Goal: Task Accomplishment & Management: Complete application form

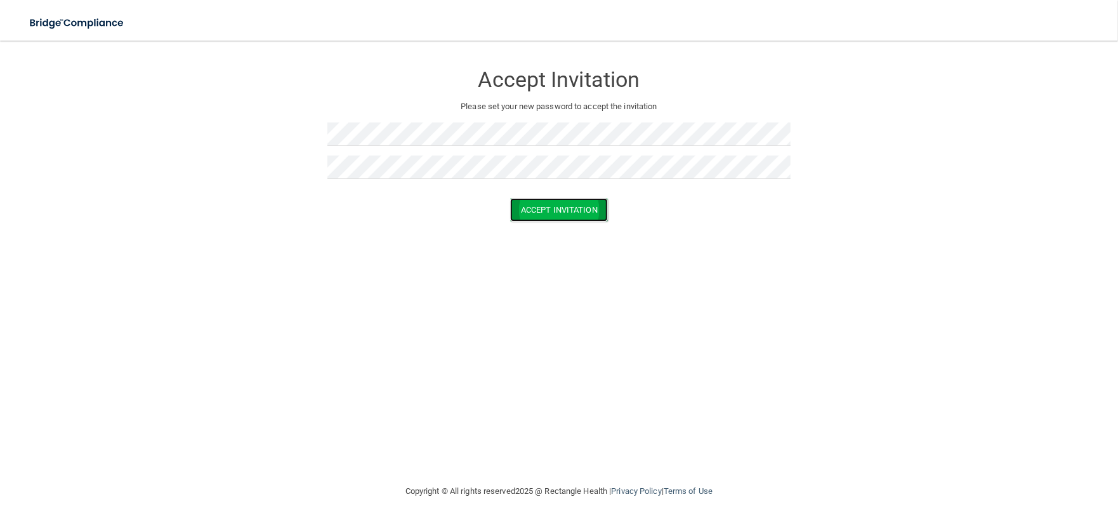
click at [578, 202] on button "Accept Invitation" at bounding box center [559, 209] width 98 height 23
click at [573, 205] on button "Accept Invitation" at bounding box center [559, 209] width 98 height 23
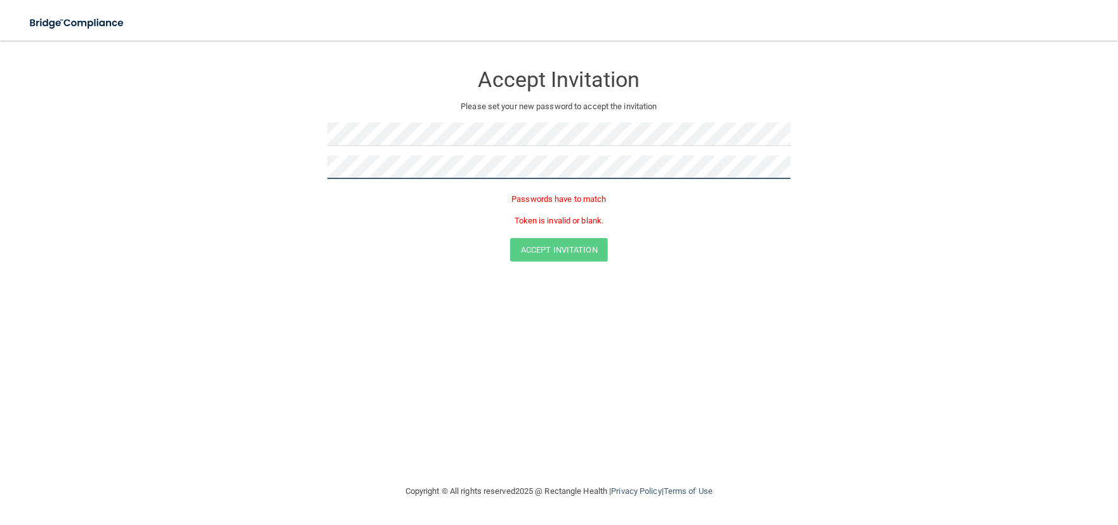
click at [510, 238] on button "Accept Invitation" at bounding box center [559, 249] width 98 height 23
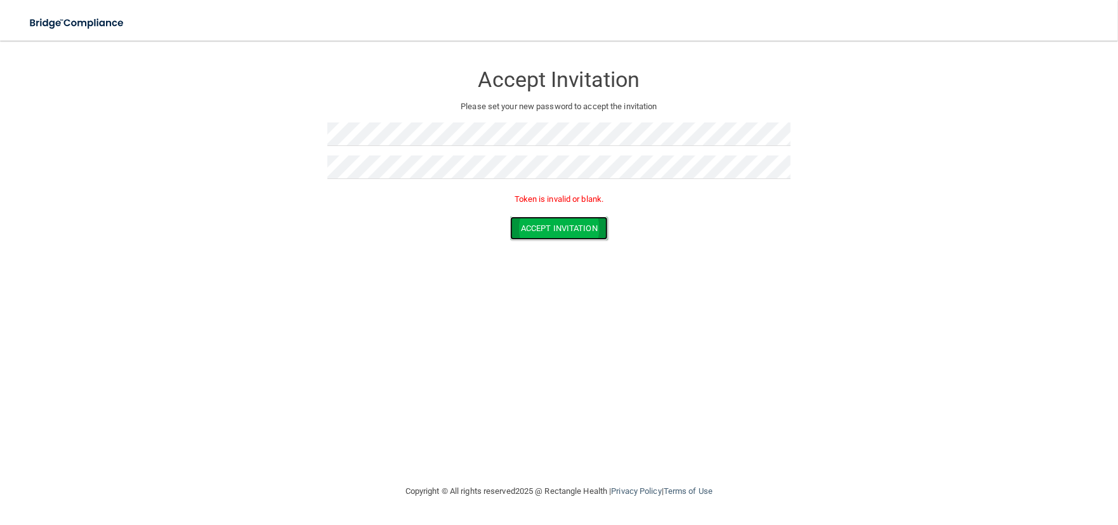
click at [531, 230] on button "Accept Invitation" at bounding box center [559, 227] width 98 height 23
click at [537, 235] on button "Accept Invitation" at bounding box center [559, 227] width 98 height 23
click at [537, 200] on p "Token is invalid or blank." at bounding box center [558, 199] width 463 height 15
click at [394, 148] on div at bounding box center [558, 138] width 463 height 33
click at [554, 218] on button "Accept Invitation" at bounding box center [559, 227] width 98 height 23
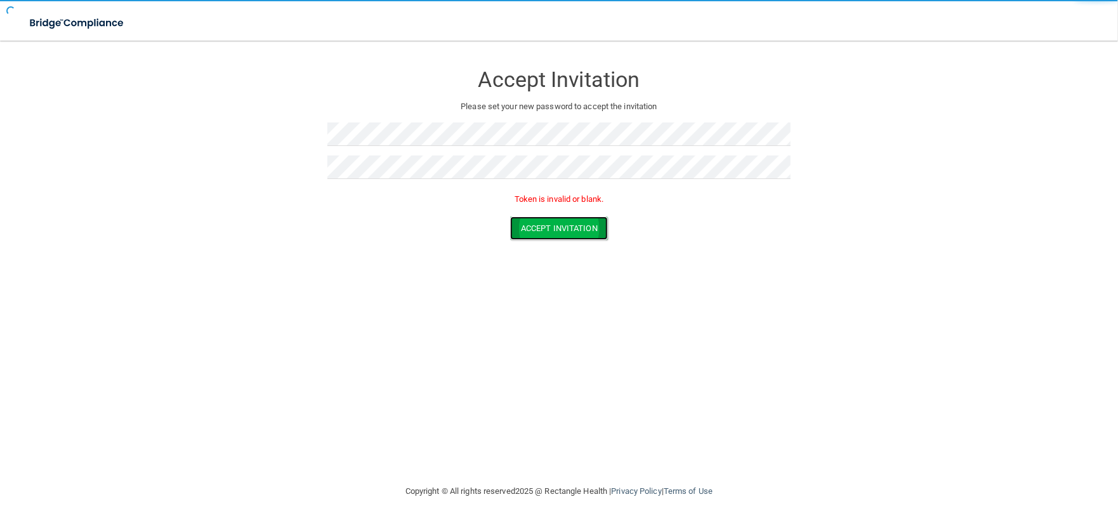
click at [554, 218] on button "Accept Invitation" at bounding box center [559, 227] width 98 height 23
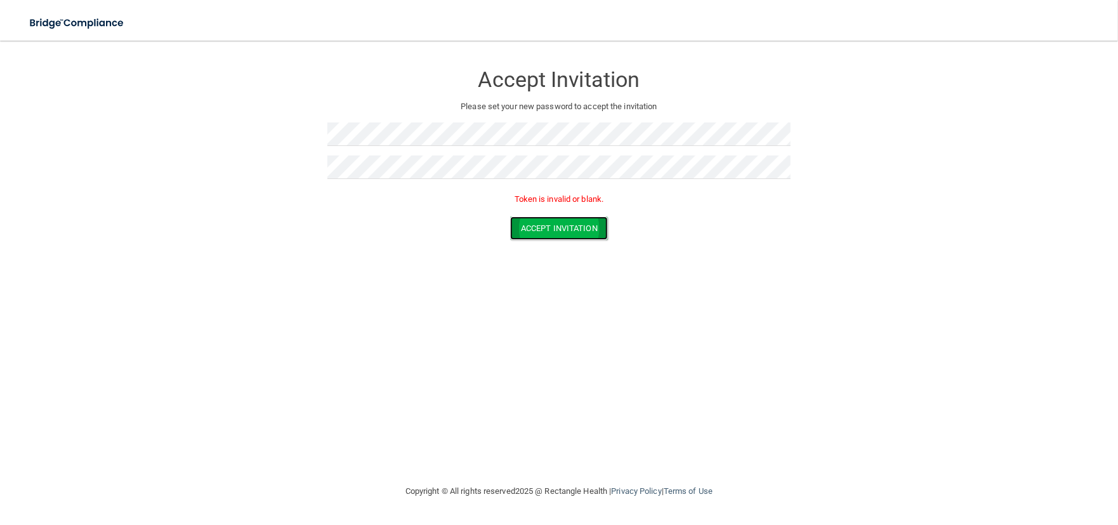
click at [554, 216] on button "Accept Invitation" at bounding box center [559, 227] width 98 height 23
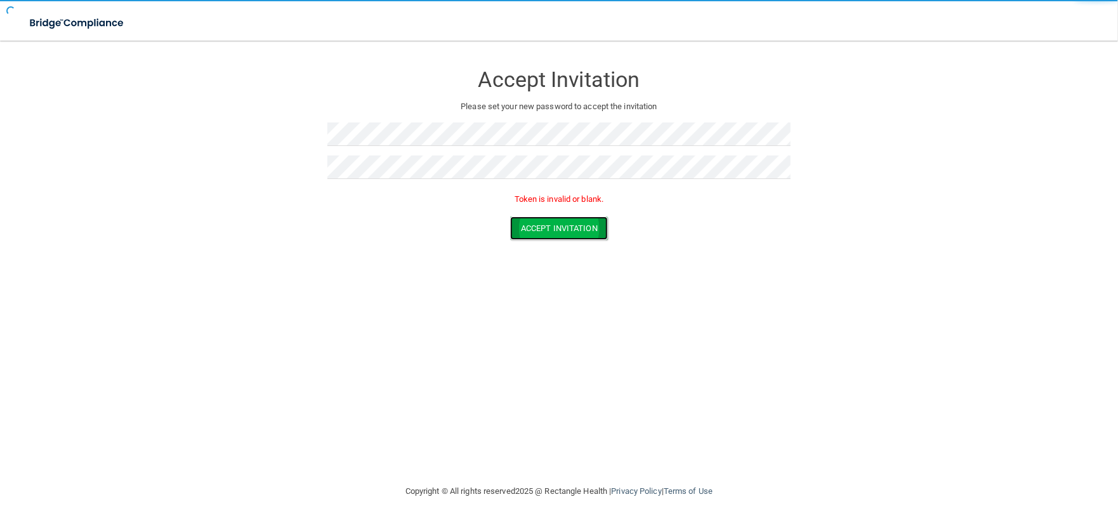
click at [554, 216] on button "Accept Invitation" at bounding box center [559, 227] width 98 height 23
